Goal: Information Seeking & Learning: Learn about a topic

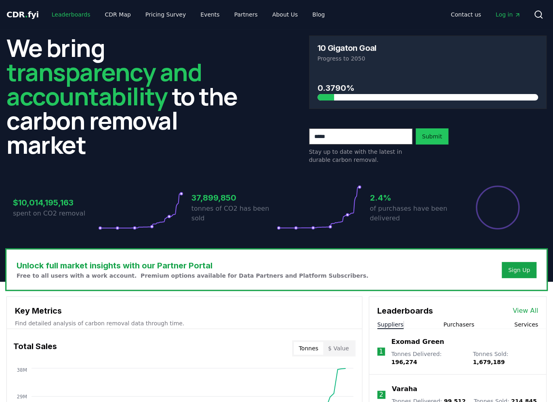
click at [75, 17] on link "Leaderboards" at bounding box center [71, 14] width 52 height 15
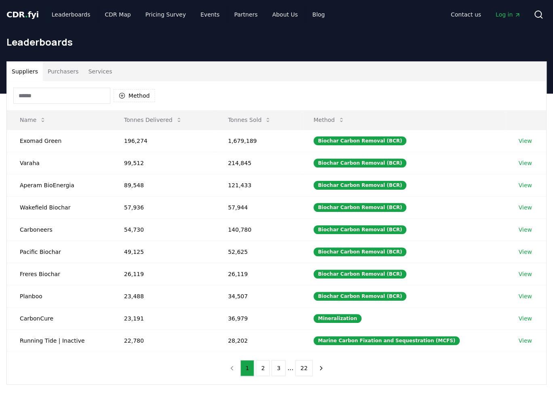
click at [91, 74] on button "Services" at bounding box center [101, 71] width 34 height 19
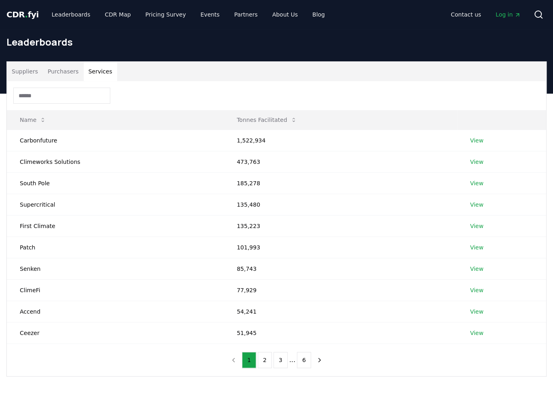
click at [21, 73] on button "Suppliers" at bounding box center [25, 71] width 36 height 19
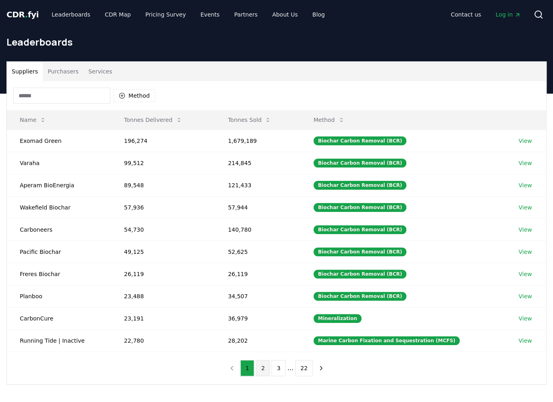
click at [265, 367] on button "2" at bounding box center [263, 368] width 14 height 16
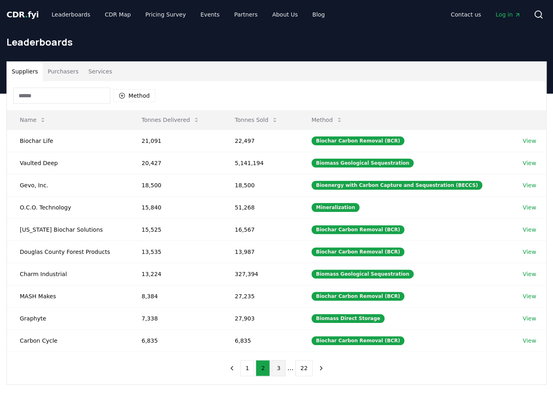
click at [279, 367] on button "3" at bounding box center [279, 368] width 14 height 16
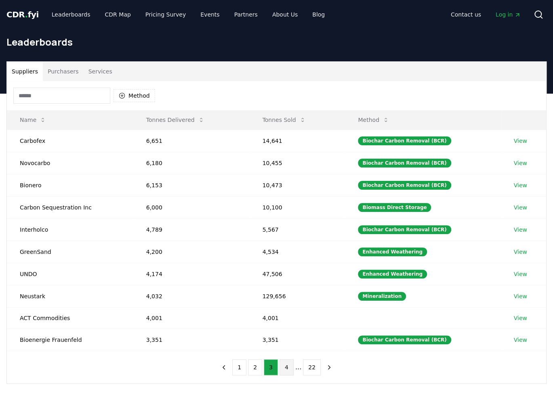
click at [287, 364] on button "4" at bounding box center [287, 368] width 14 height 16
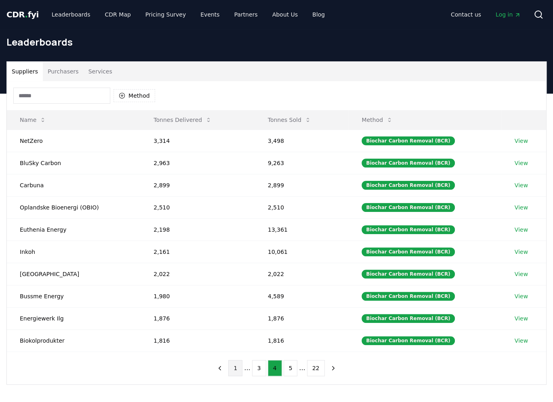
click at [241, 367] on button "1" at bounding box center [235, 368] width 14 height 16
